Goal: Information Seeking & Learning: Learn about a topic

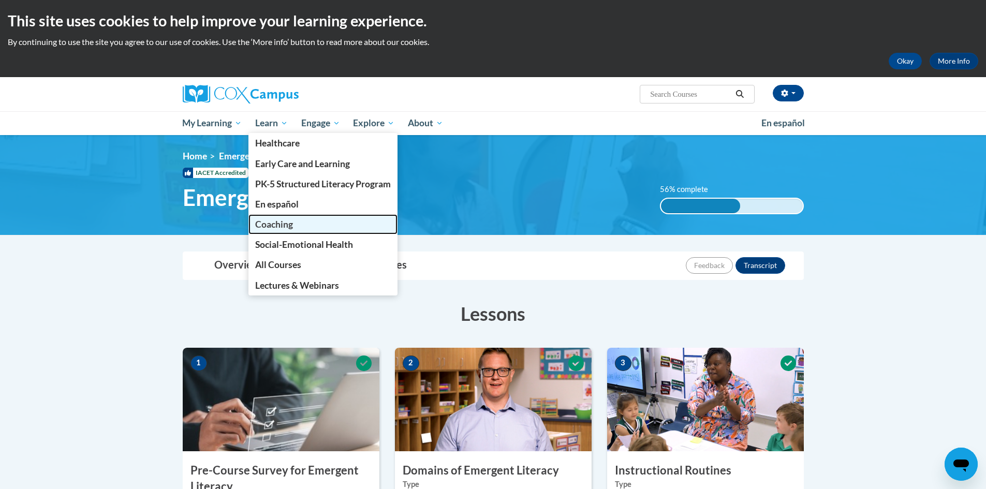
click at [306, 227] on link "Coaching" at bounding box center [322, 224] width 149 height 20
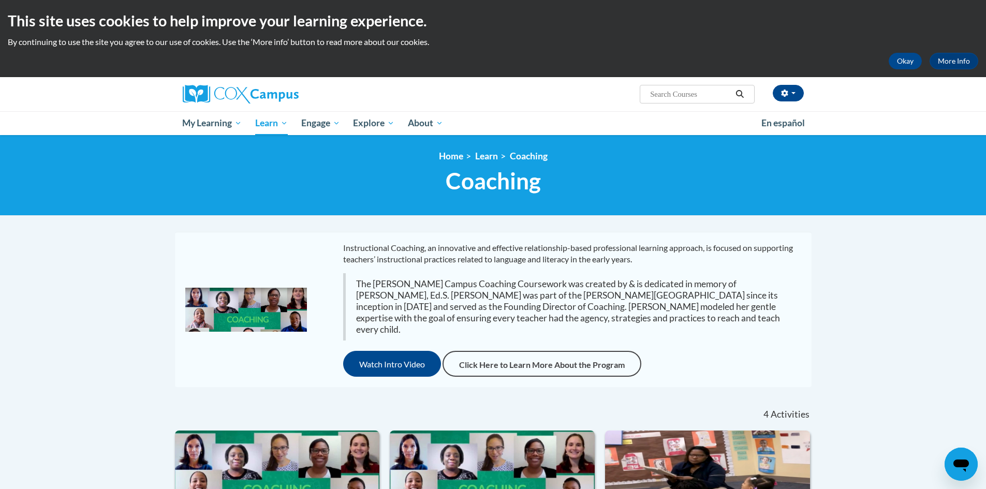
click at [702, 88] on input "Search..." at bounding box center [690, 94] width 83 height 12
type input "foundations"
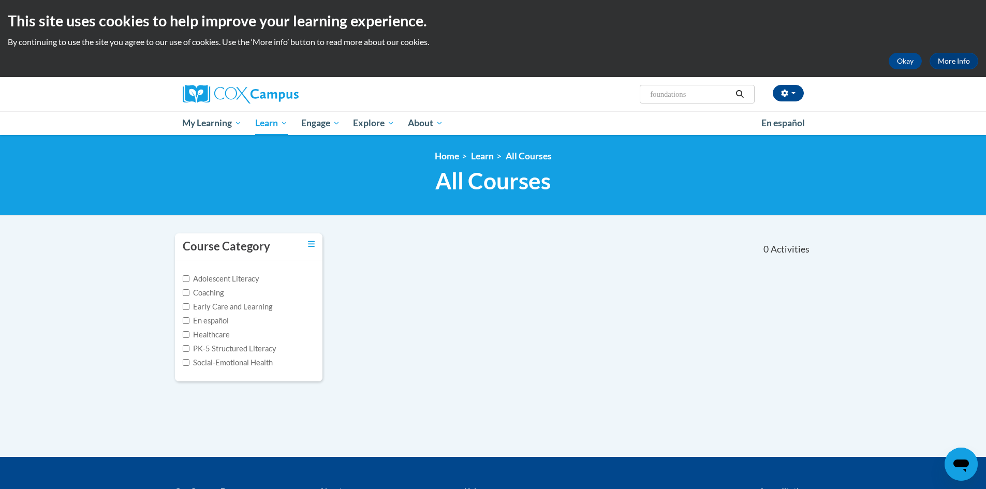
click at [714, 93] on input "foundations" at bounding box center [690, 94] width 83 height 12
type input "read"
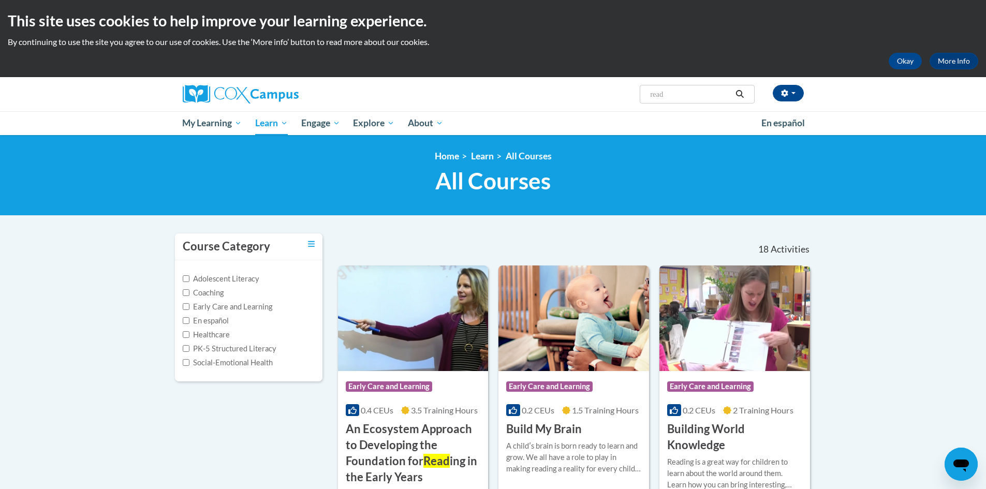
click at [695, 98] on input "read" at bounding box center [690, 94] width 83 height 12
click at [696, 98] on input "read" at bounding box center [690, 94] width 83 height 12
type input "foundations of learning to read"
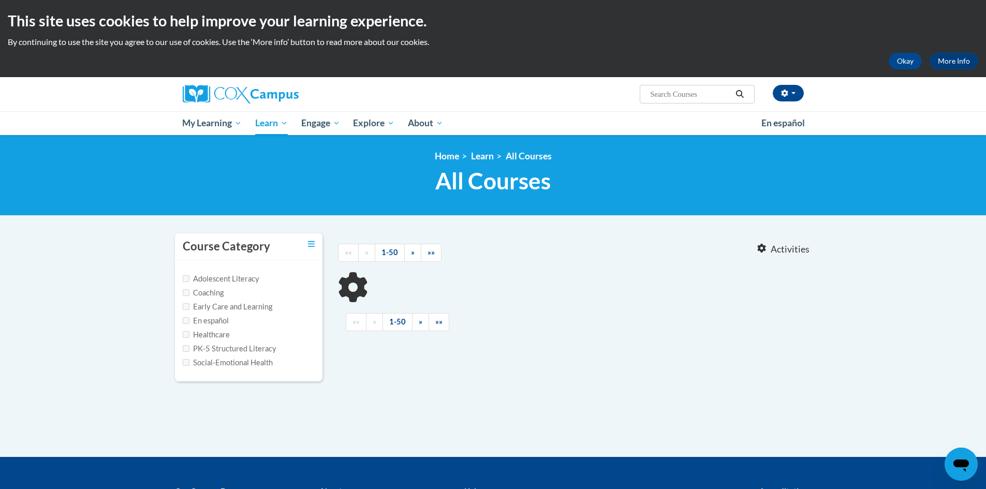
type input "foundations of learning to read"
click at [219, 350] on label "PK-5 Structured Literacy" at bounding box center [230, 348] width 94 height 11
click at [189, 350] on input "PK-5 Structured Literacy" at bounding box center [186, 348] width 7 height 7
checkbox input "true"
